Goal: Find specific page/section: Find specific page/section

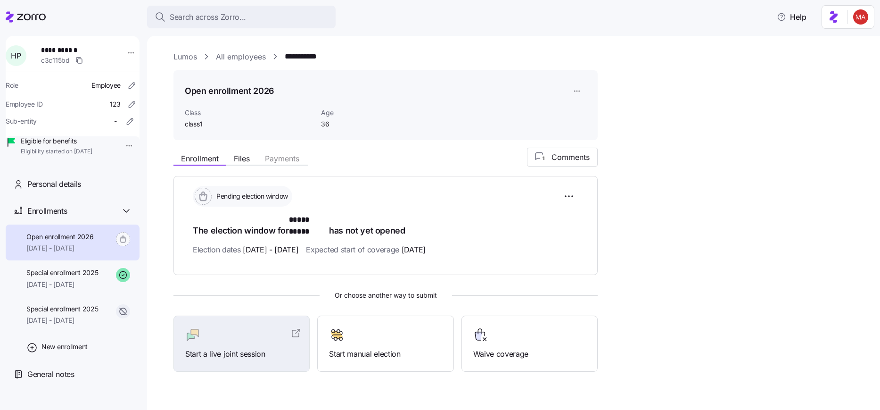
click at [177, 57] on link "Lumos" at bounding box center [185, 57] width 24 height 12
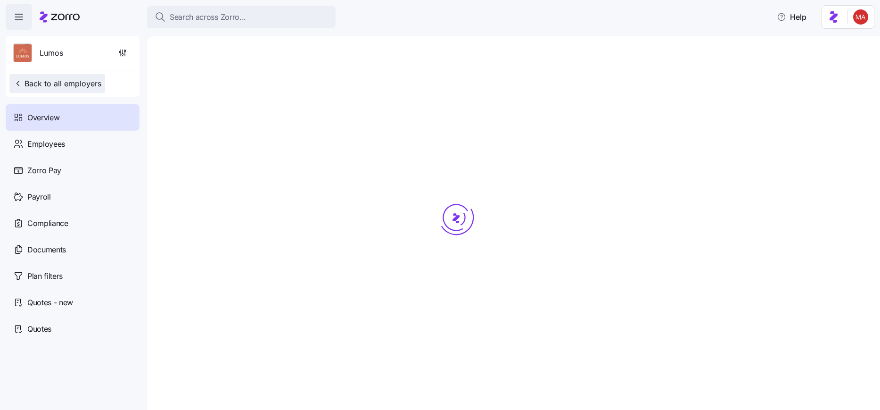
click at [87, 77] on button "Back to all employers" at bounding box center [57, 83] width 96 height 19
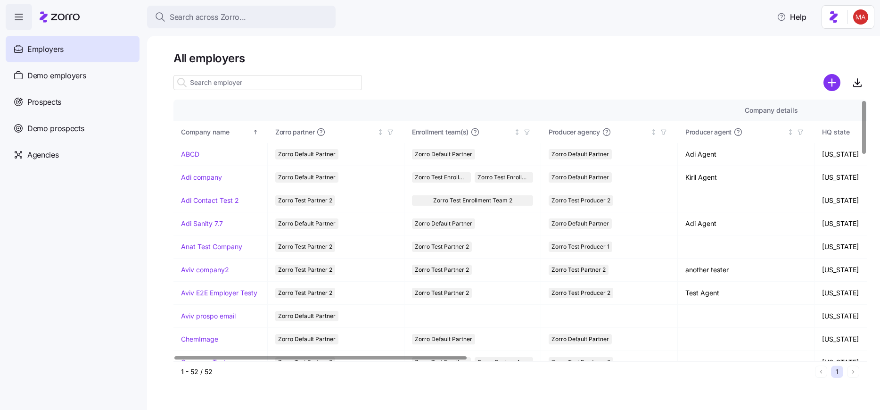
click at [235, 87] on input at bounding box center [267, 82] width 189 height 15
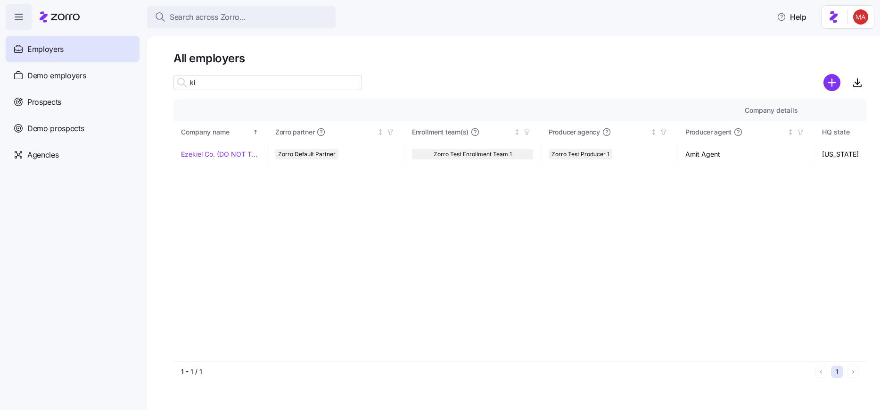
type input "k"
type input "R"
type input "P"
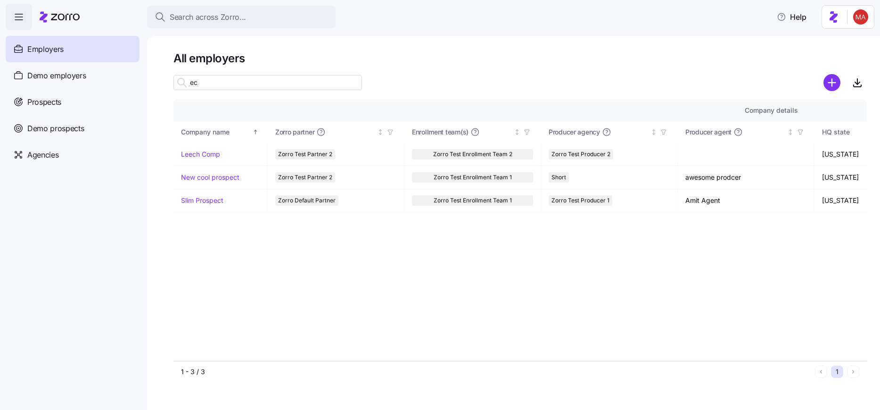
type input "e"
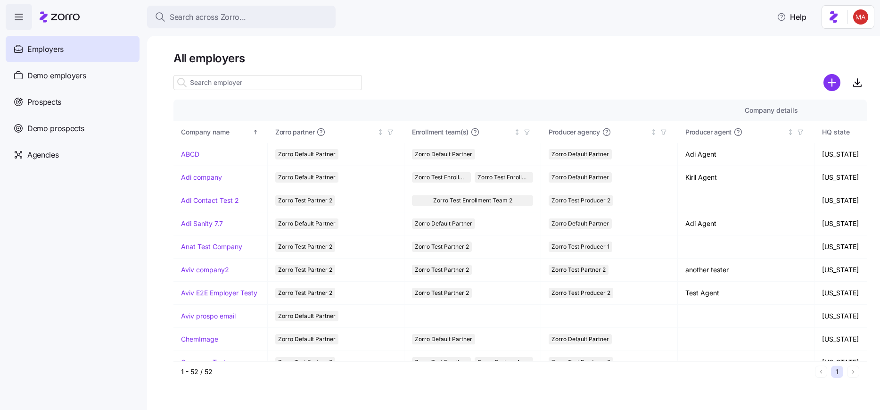
type input "R"
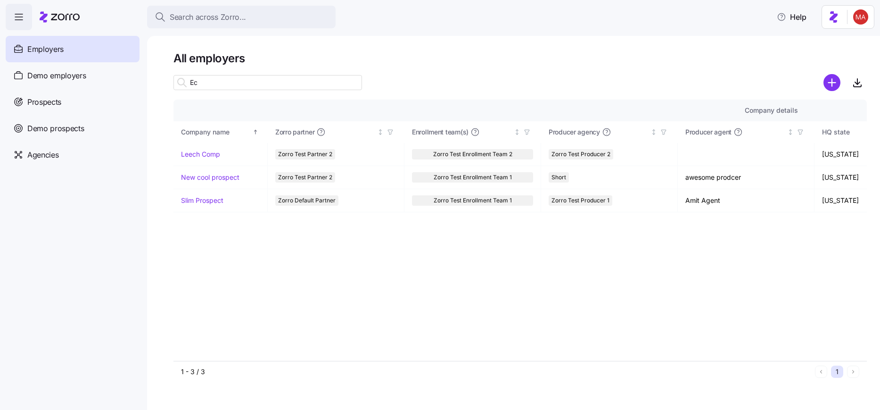
type input "E"
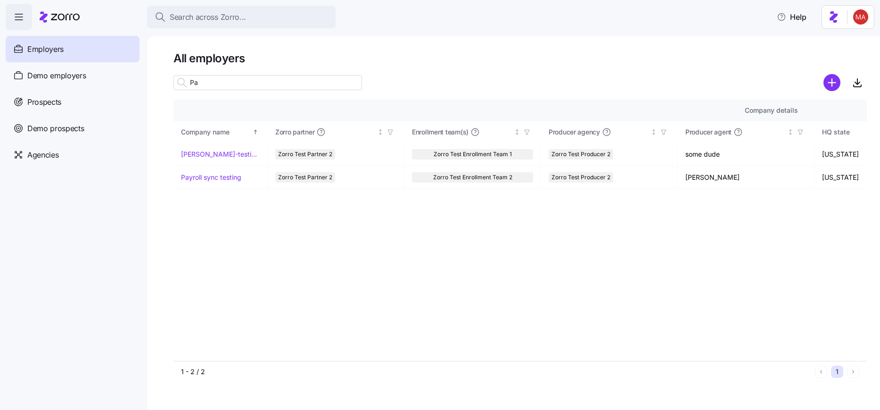
type input "P"
type input "R"
type input "K"
